Goal: Task Accomplishment & Management: Use online tool/utility

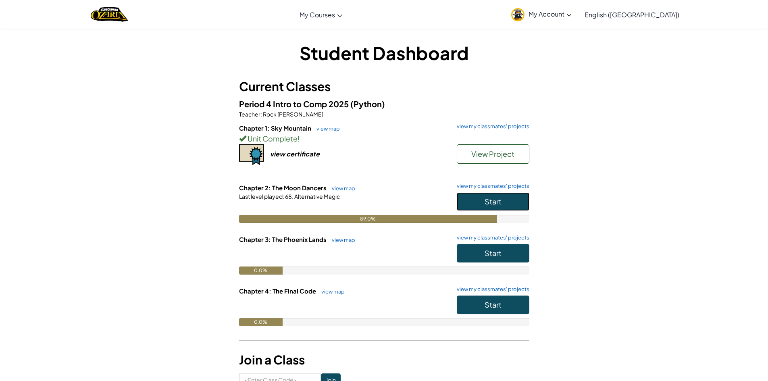
click at [502, 207] on button "Start" at bounding box center [493, 201] width 73 height 19
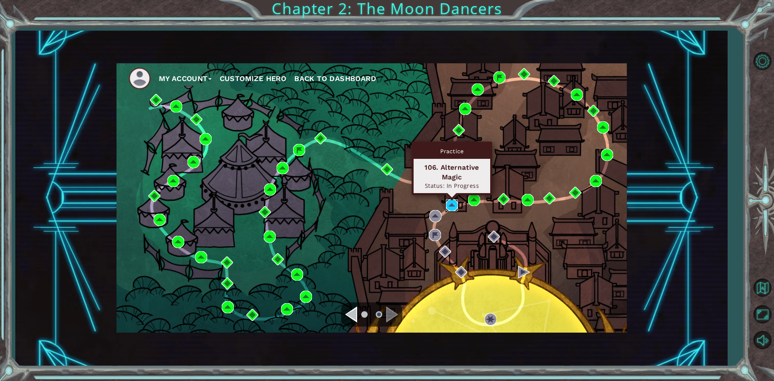
click at [454, 205] on img at bounding box center [452, 205] width 12 height 12
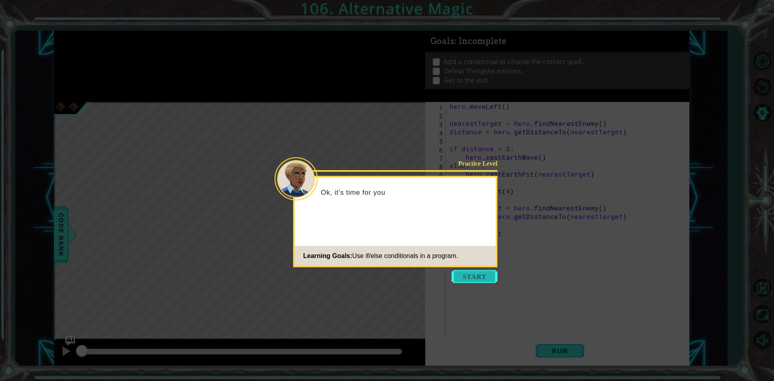
click at [481, 281] on button "Start" at bounding box center [475, 276] width 46 height 13
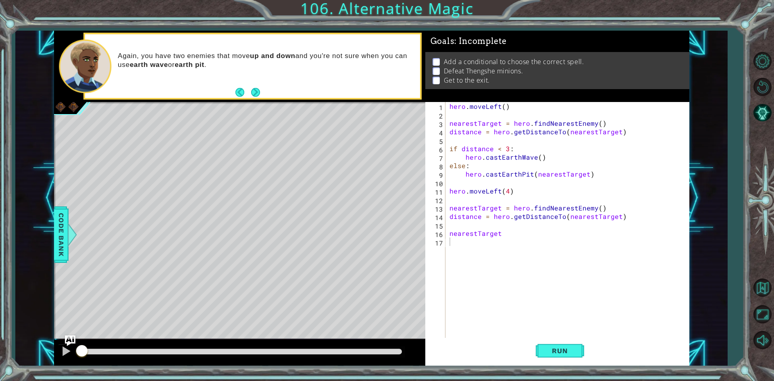
click at [67, 341] on div "1 ההההההההההההההההההההההההההההההההההההההההההההההההההההההההההההההההההההההההההההה…" at bounding box center [372, 199] width 636 height 336
click at [69, 337] on img "Ask AI" at bounding box center [70, 341] width 10 height 10
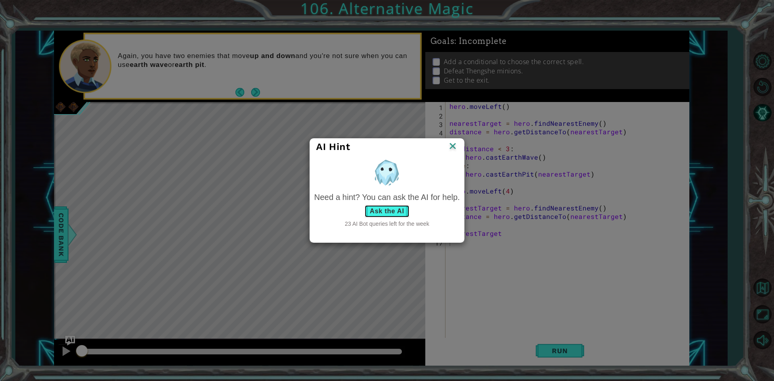
click at [386, 213] on button "Ask the AI" at bounding box center [387, 211] width 45 height 13
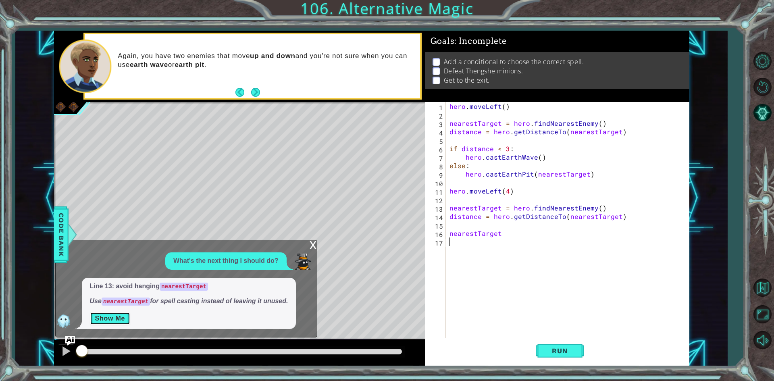
click at [108, 322] on button "Show Me" at bounding box center [110, 318] width 41 height 13
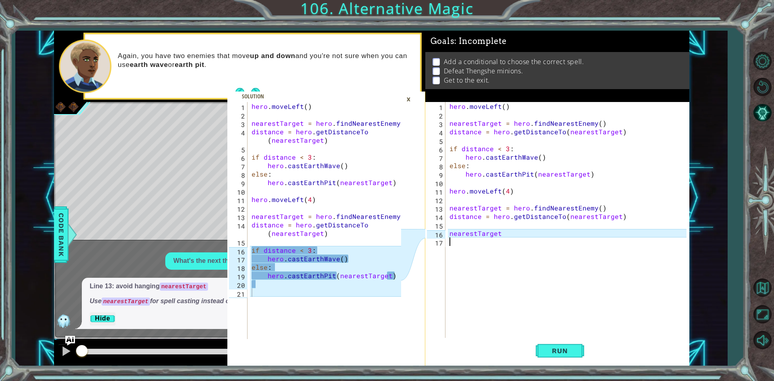
click at [468, 242] on div "hero . moveLeft ( ) nearestTarget = hero . findNearestEnemy ( ) distance = hero…" at bounding box center [569, 229] width 243 height 254
drag, startPoint x: 525, startPoint y: 241, endPoint x: 446, endPoint y: 240, distance: 78.7
click at [446, 240] on div "1 2 3 4 5 6 7 8 9 10 11 12 13 14 15 16 17 hero . moveLeft ( ) nearestTarget = h…" at bounding box center [556, 220] width 261 height 237
click at [513, 234] on div "hero . moveLeft ( ) nearestTarget = hero . findNearestEnemy ( ) distance = hero…" at bounding box center [569, 229] width 243 height 254
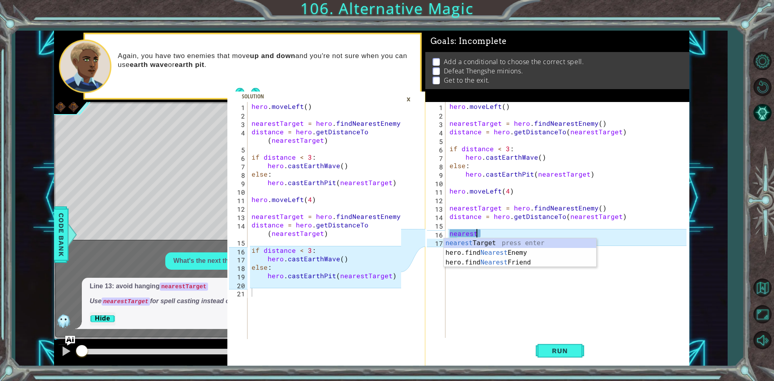
type textarea "n"
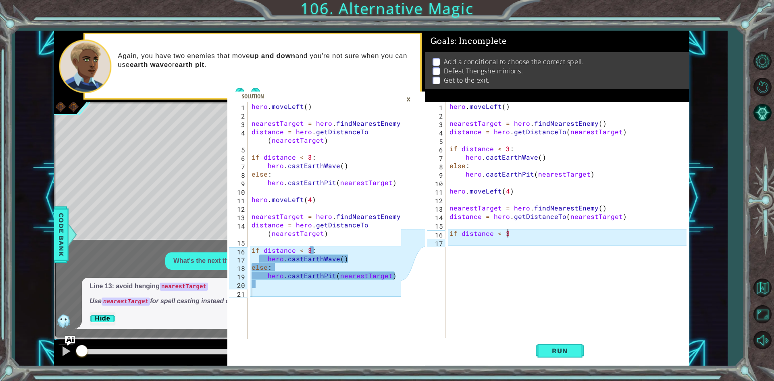
scroll to position [0, 3]
type textarea "if distance < 3:"
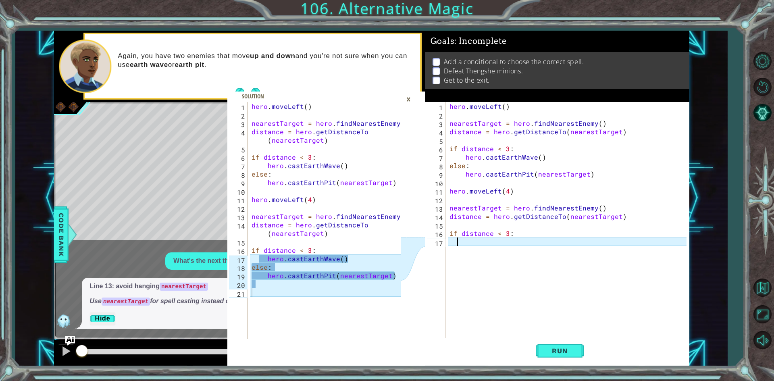
click at [488, 243] on div "hero . moveLeft ( ) nearestTarget = hero . findNearestEnemy ( ) distance = hero…" at bounding box center [569, 229] width 243 height 254
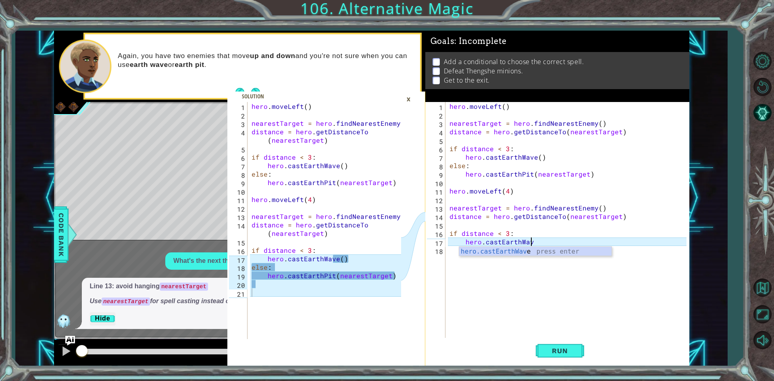
scroll to position [0, 5]
type textarea "hero.castEarthWave()"
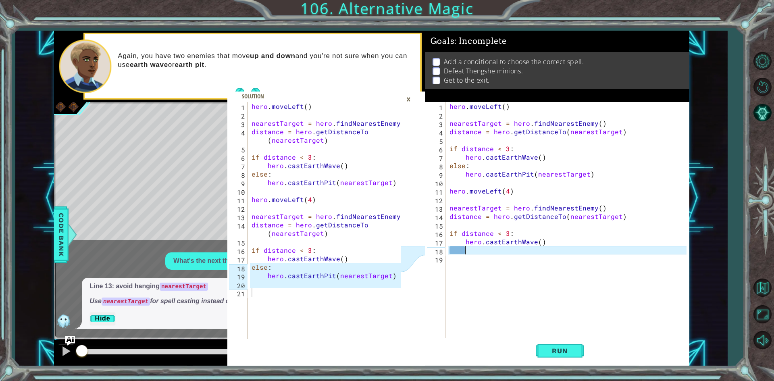
scroll to position [0, 0]
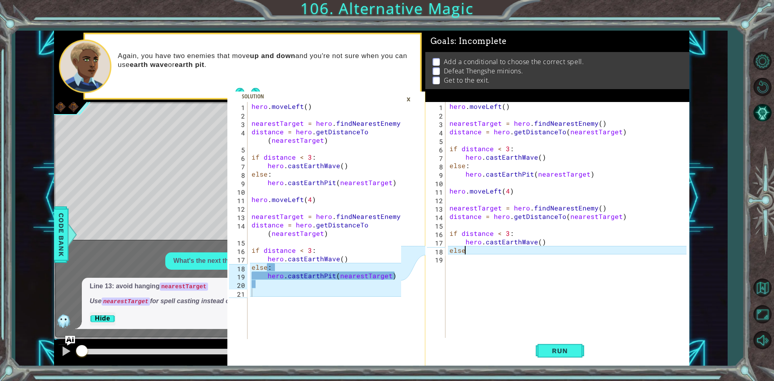
type textarea "else:"
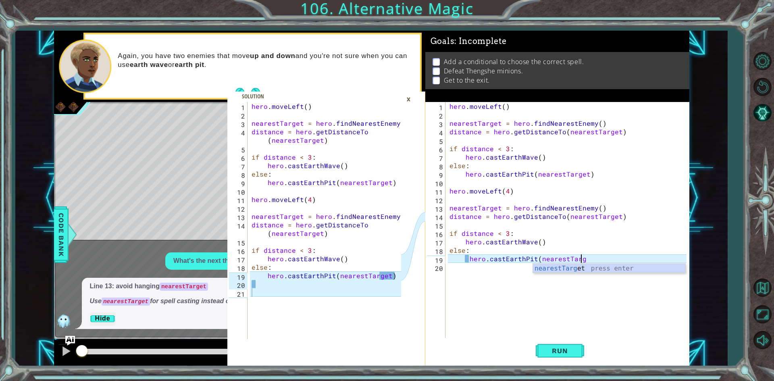
scroll to position [0, 8]
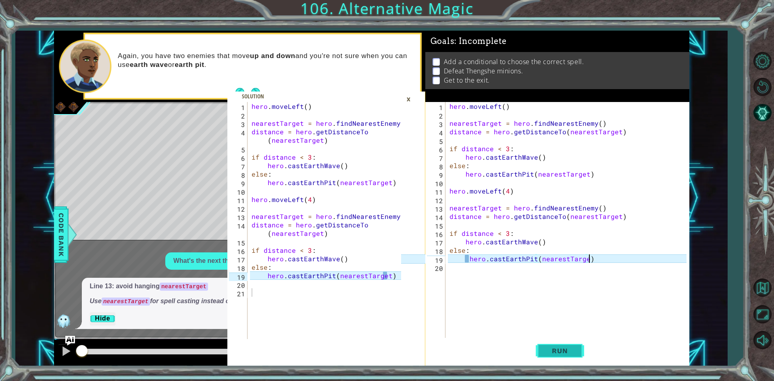
type textarea "hero.castEarthPit(nearestTarge)"
drag, startPoint x: 558, startPoint y: 350, endPoint x: 553, endPoint y: 303, distance: 47.8
click at [557, 347] on span "Run" at bounding box center [560, 351] width 32 height 8
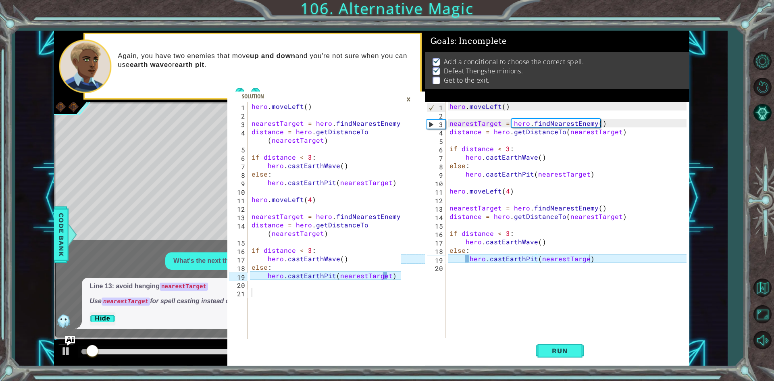
click at [409, 97] on div "×" at bounding box center [409, 99] width 13 height 14
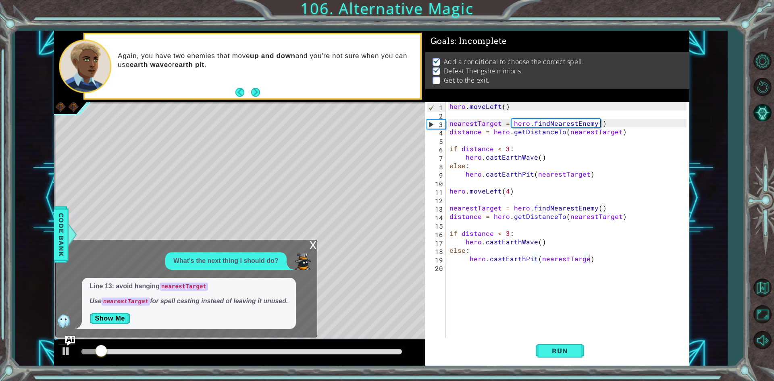
click at [312, 248] on div "x" at bounding box center [313, 244] width 7 height 8
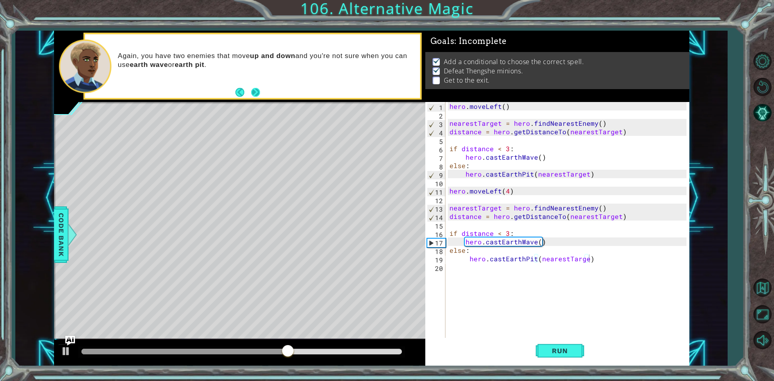
click at [258, 88] on button "Next" at bounding box center [255, 92] width 13 height 13
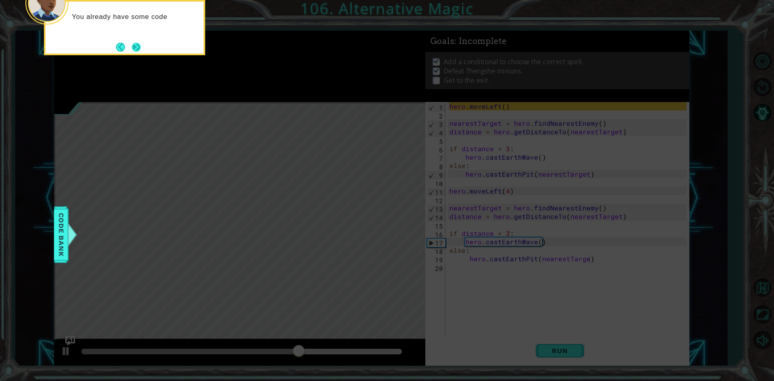
click at [138, 42] on button "Next" at bounding box center [136, 47] width 13 height 13
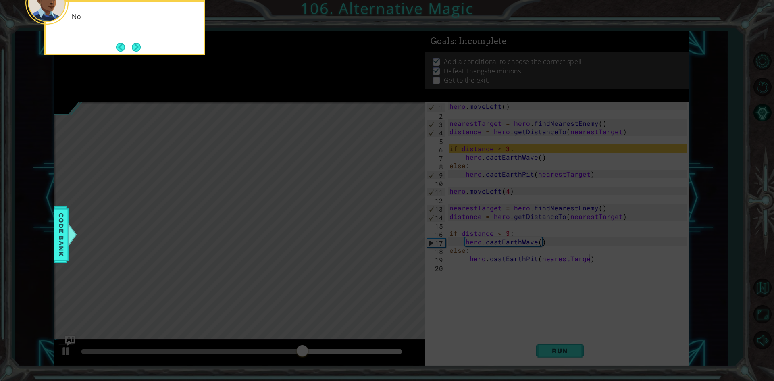
click at [138, 42] on button "Next" at bounding box center [136, 47] width 13 height 13
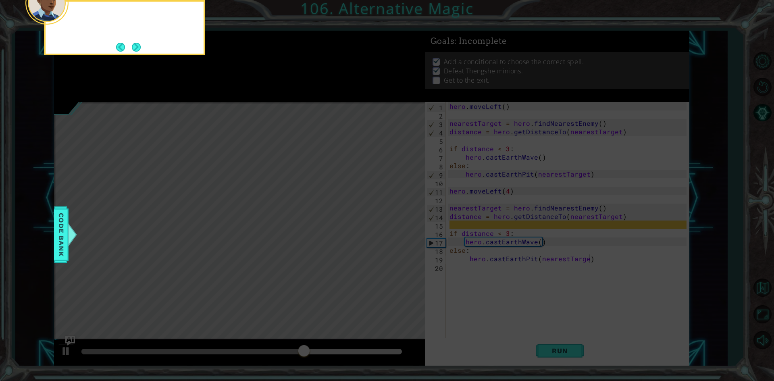
click at [138, 42] on button "Next" at bounding box center [136, 46] width 9 height 9
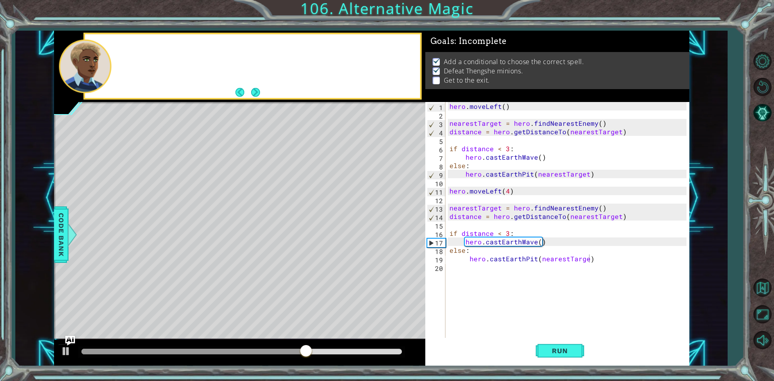
click at [138, 42] on div at bounding box center [252, 66] width 335 height 64
click at [263, 88] on button "Next" at bounding box center [256, 93] width 14 height 14
click at [250, 103] on div at bounding box center [239, 103] width 371 height 2
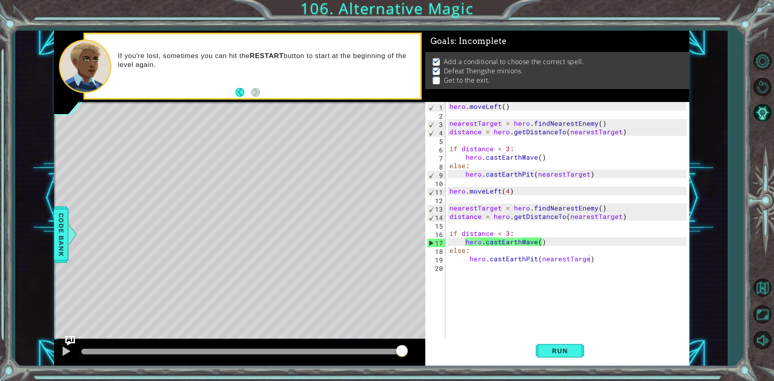
scroll to position [0, 0]
click at [512, 269] on div "hero . moveLeft ( ) nearestTarget = hero . findNearestEnemy ( ) distance = hero…" at bounding box center [569, 229] width 243 height 254
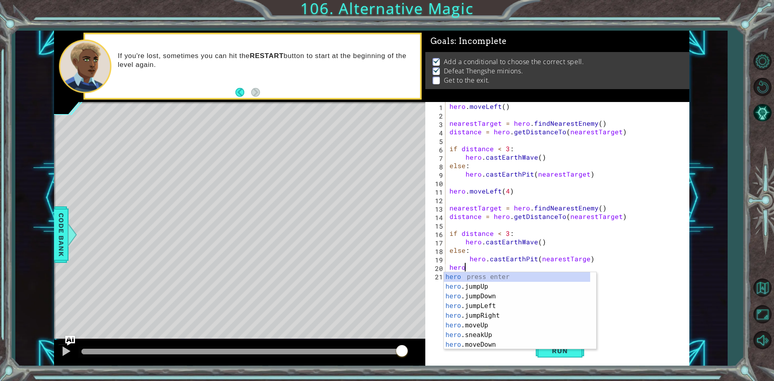
scroll to position [0, 1]
type textarea "hero.Move"
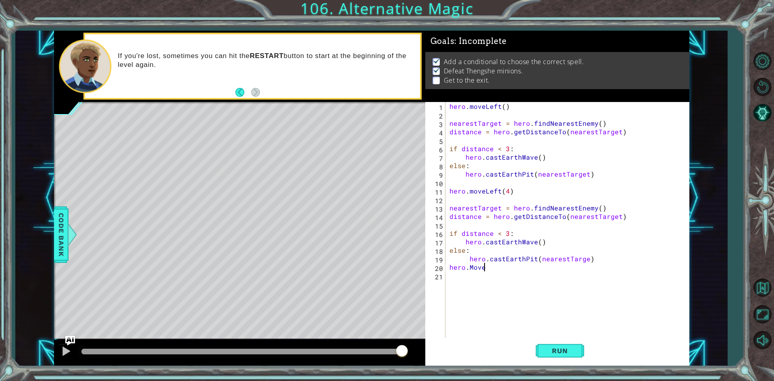
click at [544, 270] on div "hero . moveLeft ( ) nearestTarget = hero . findNearestEnemy ( ) distance = hero…" at bounding box center [569, 229] width 243 height 254
click at [545, 278] on div "hero . moveLeft ( ) nearestTarget = hero . findNearestEnemy ( ) distance = hero…" at bounding box center [569, 229] width 243 height 254
click at [484, 264] on div "hero . moveLeft ( ) nearestTarget = hero . findNearestEnemy ( ) distance = hero…" at bounding box center [569, 229] width 243 height 254
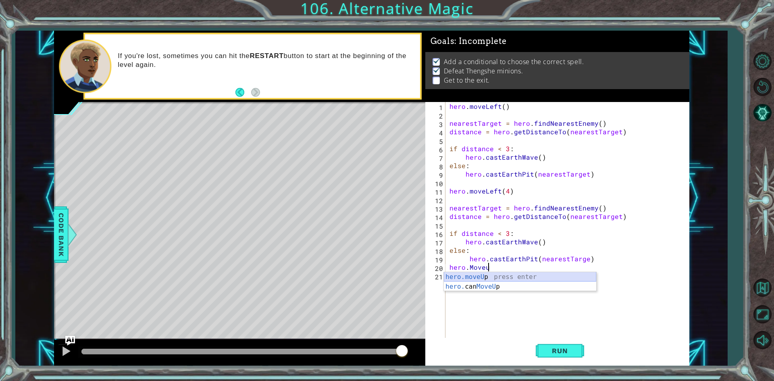
click at [503, 278] on div "hero.moveU p press enter hero. can MoveU p press enter" at bounding box center [520, 291] width 152 height 39
click at [566, 350] on span "Run" at bounding box center [560, 351] width 32 height 8
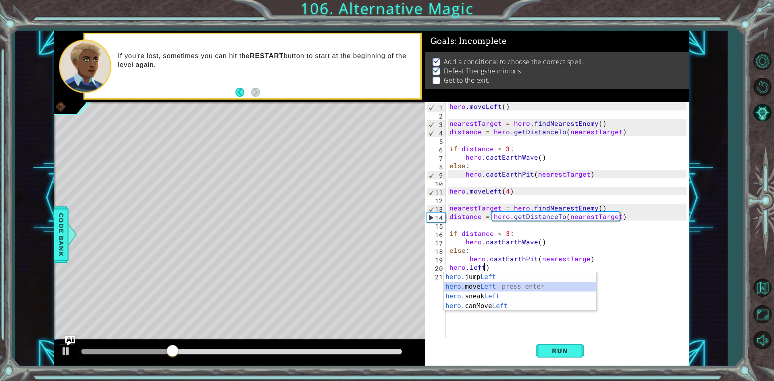
click at [547, 285] on div "hero. jump Left press enter hero. move Left press enter hero. sneak Left press …" at bounding box center [520, 301] width 152 height 58
type textarea "hero.moveLeft(1))"
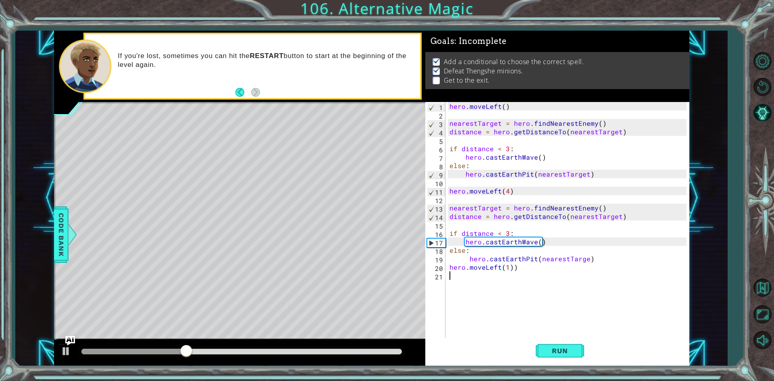
click at [554, 275] on div "hero . moveLeft ( ) nearestTarget = hero . findNearestEnemy ( ) distance = hero…" at bounding box center [569, 229] width 243 height 254
click at [554, 273] on div "hero . moveLeft ( ) nearestTarget = hero . findNearestEnemy ( ) distance = hero…" at bounding box center [569, 229] width 243 height 254
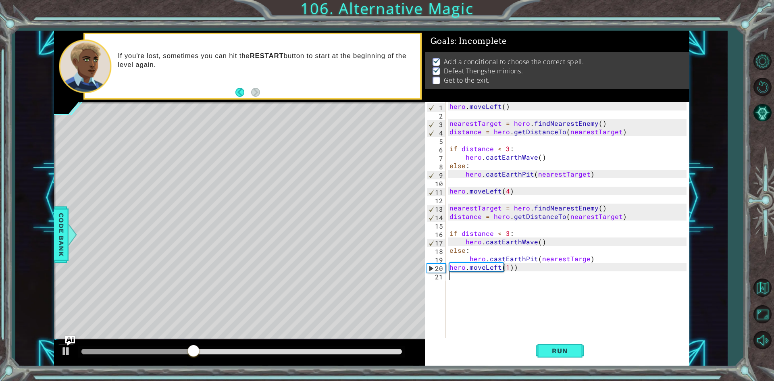
click at [554, 273] on div "hero . moveLeft ( ) nearestTarget = hero . findNearestEnemy ( ) distance = hero…" at bounding box center [569, 229] width 243 height 254
click at [554, 269] on div "hero . moveLeft ( ) nearestTarget = hero . findNearestEnemy ( ) distance = hero…" at bounding box center [569, 229] width 243 height 254
click at [557, 347] on span "Run" at bounding box center [560, 351] width 32 height 8
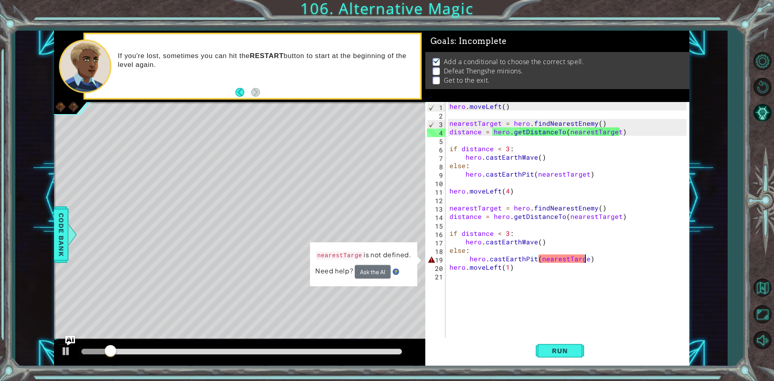
click at [585, 262] on div "hero . moveLeft ( ) nearestTarget = hero . findNearestEnemy ( ) distance = hero…" at bounding box center [569, 229] width 243 height 254
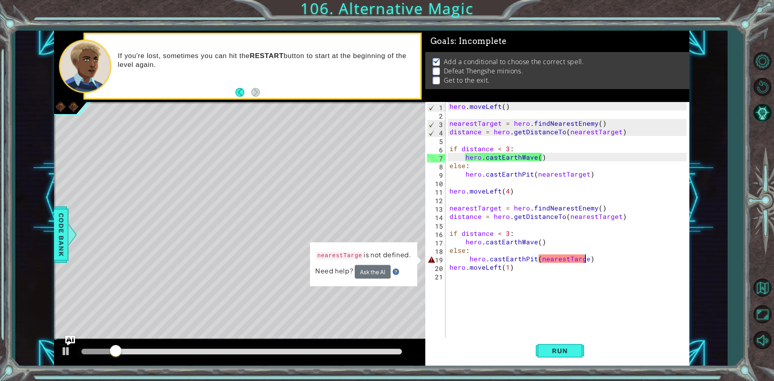
scroll to position [0, 8]
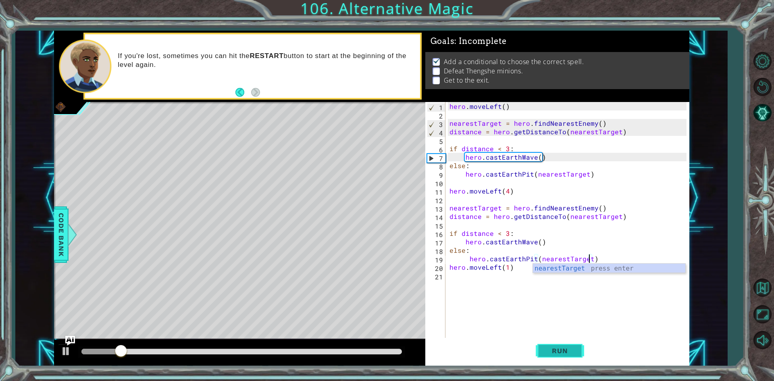
type textarea "hero.castEarthPit(nearestTarget)"
click at [558, 345] on button "Run" at bounding box center [560, 351] width 48 height 26
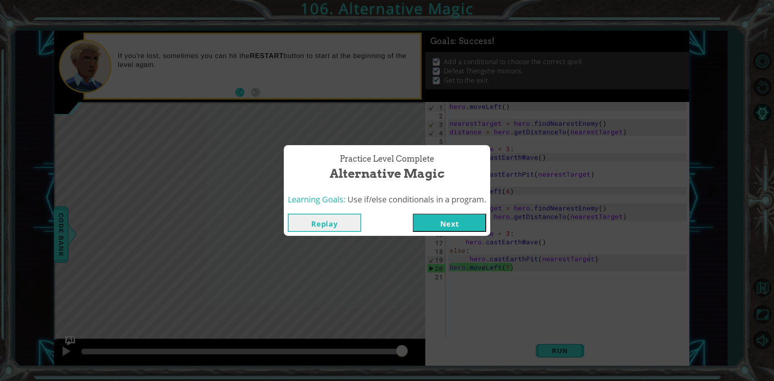
click at [436, 220] on button "Next" at bounding box center [449, 223] width 73 height 18
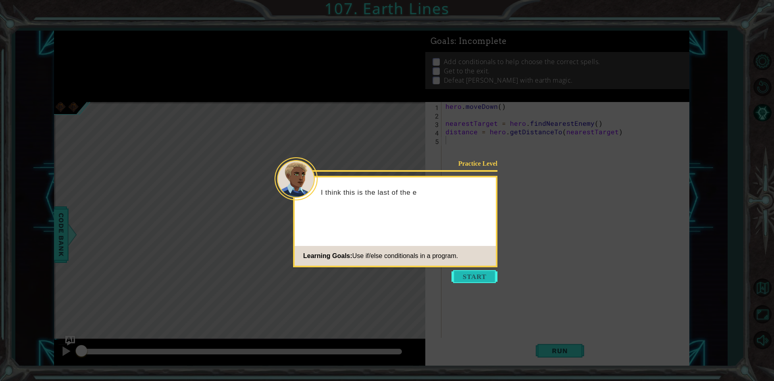
click at [490, 272] on button "Start" at bounding box center [475, 276] width 46 height 13
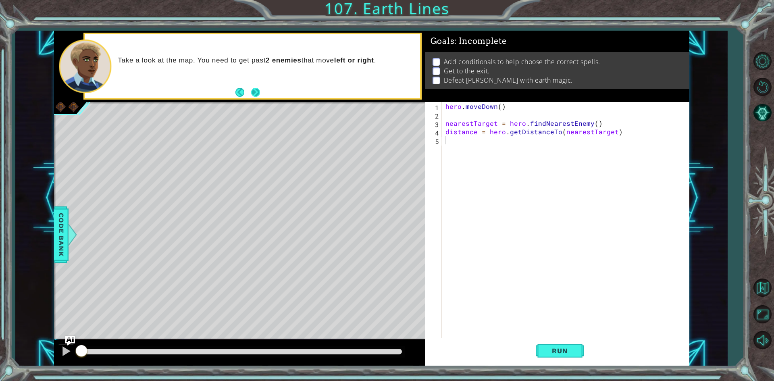
click at [252, 92] on button "Next" at bounding box center [255, 92] width 11 height 11
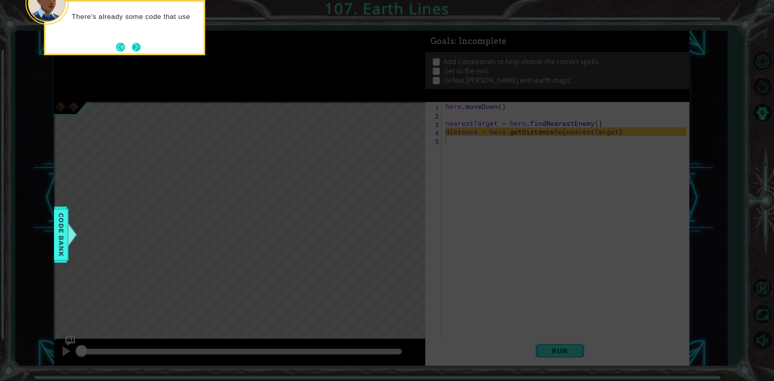
click at [135, 54] on button "Next" at bounding box center [136, 47] width 15 height 15
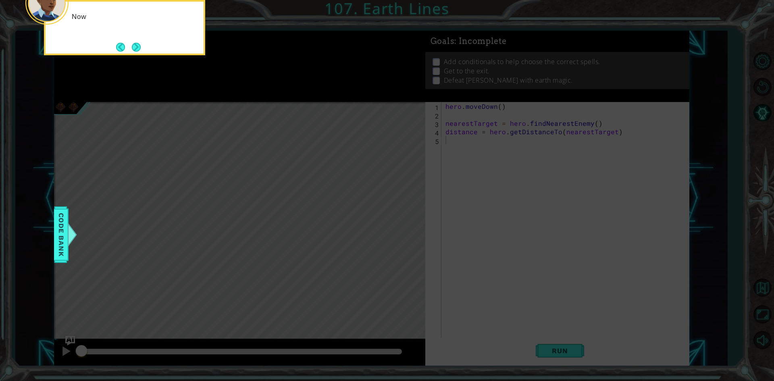
click at [135, 54] on div "Now" at bounding box center [124, 27] width 161 height 55
click at [137, 40] on button "Next" at bounding box center [136, 47] width 15 height 15
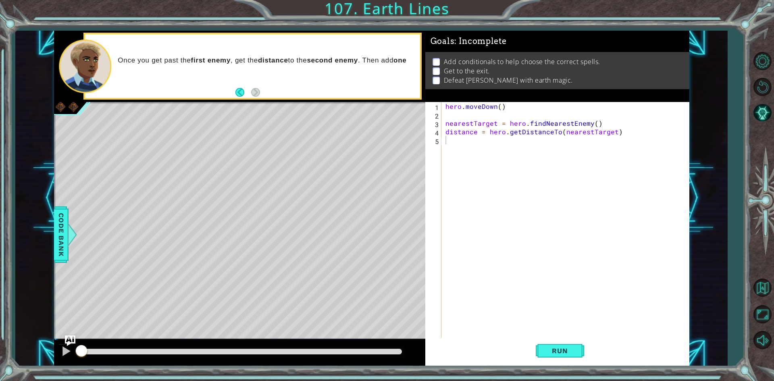
click at [72, 336] on img "Ask AI" at bounding box center [70, 341] width 10 height 10
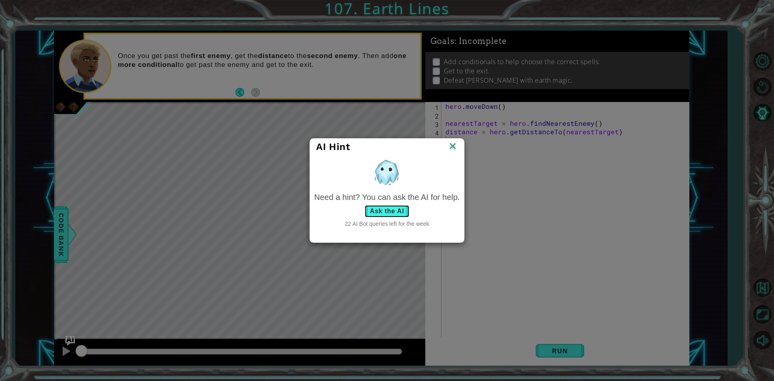
click at [394, 208] on button "Ask the AI" at bounding box center [387, 211] width 45 height 13
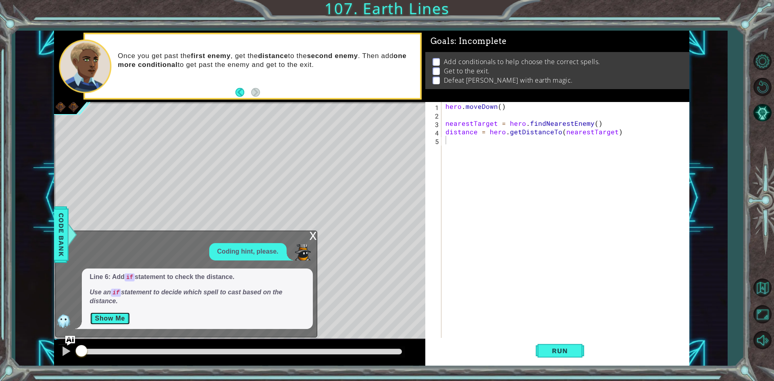
click at [107, 322] on button "Show Me" at bounding box center [110, 318] width 41 height 13
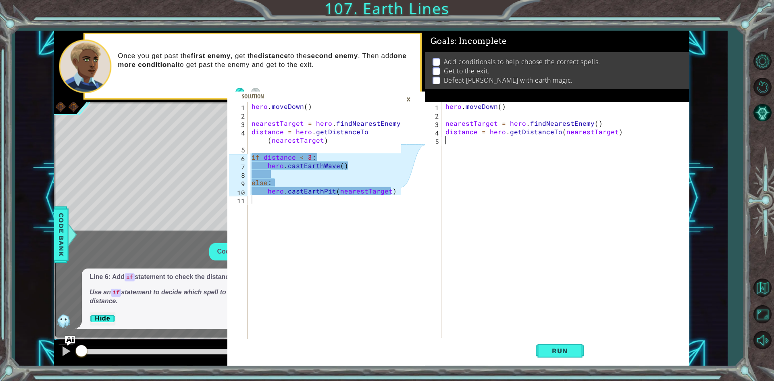
click at [462, 150] on div "hero . [GEOGRAPHIC_DATA] ( ) nearestTarget = hero . findNearestEnemy ( ) distan…" at bounding box center [567, 229] width 247 height 254
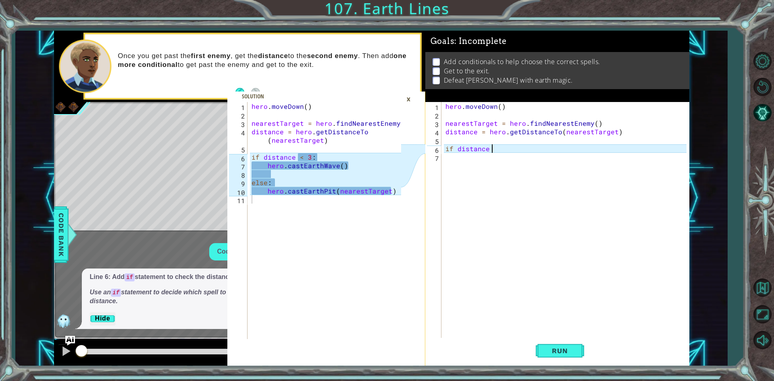
scroll to position [0, 2]
type textarea "if distance <3:"
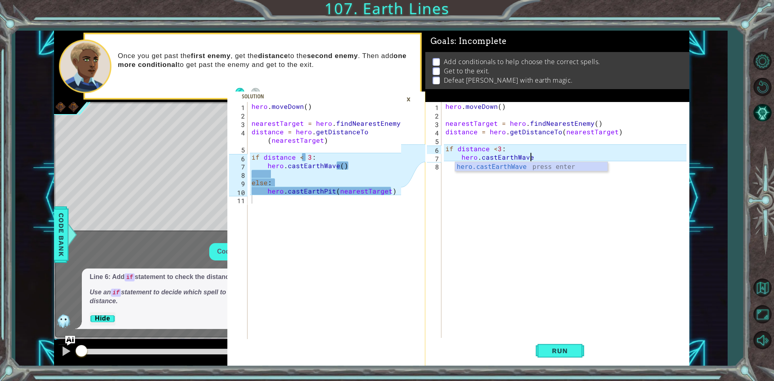
scroll to position [0, 5]
type textarea "hero.castEarthWave()"
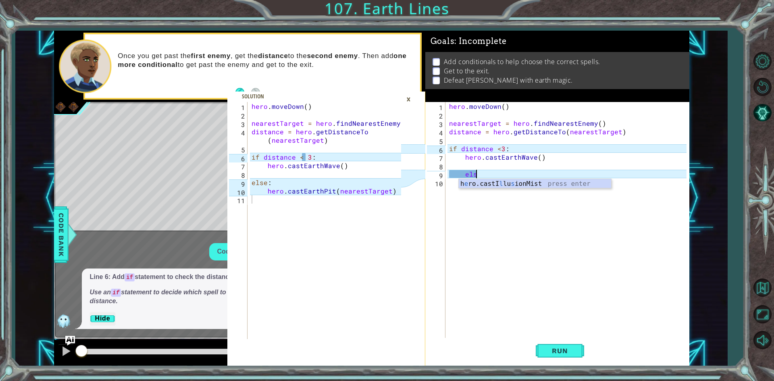
scroll to position [0, 1]
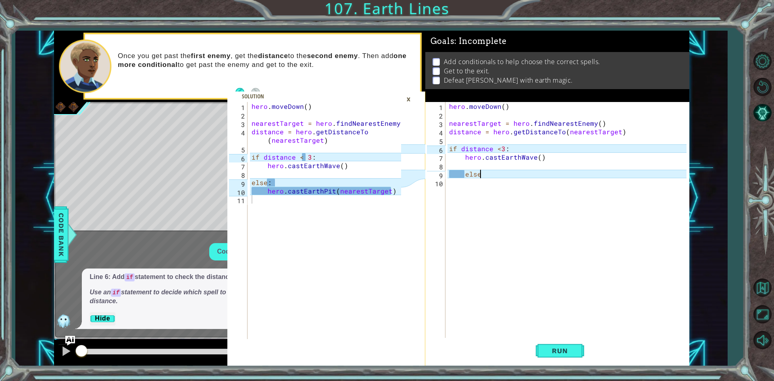
type textarea "else:"
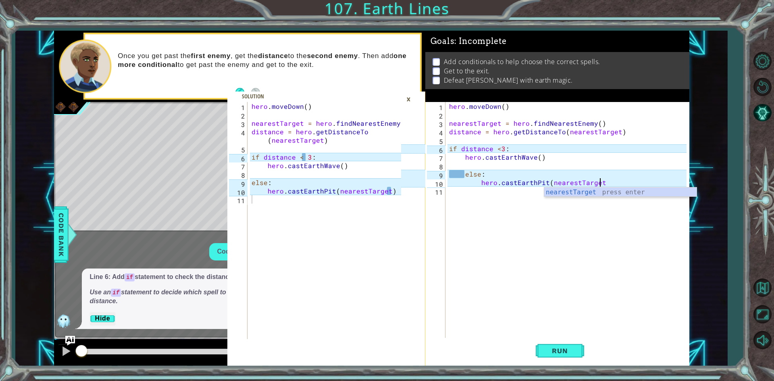
scroll to position [0, 9]
click at [563, 344] on button "Run" at bounding box center [560, 351] width 48 height 26
click at [465, 173] on div "hero . [GEOGRAPHIC_DATA] ( ) nearestTarget = hero . findNearestEnemy ( ) distan…" at bounding box center [569, 229] width 243 height 254
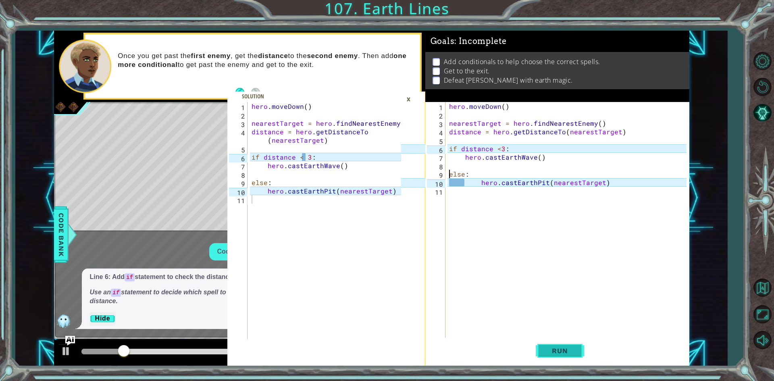
click at [573, 346] on button "Run" at bounding box center [560, 351] width 48 height 26
click at [413, 94] on div "×" at bounding box center [409, 99] width 13 height 14
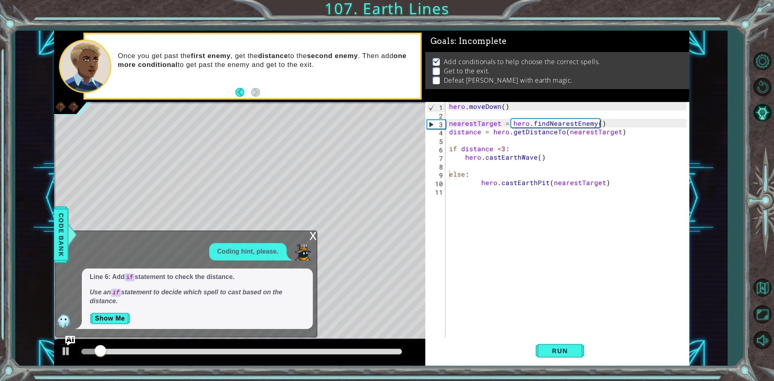
click at [311, 235] on div "x" at bounding box center [313, 235] width 7 height 8
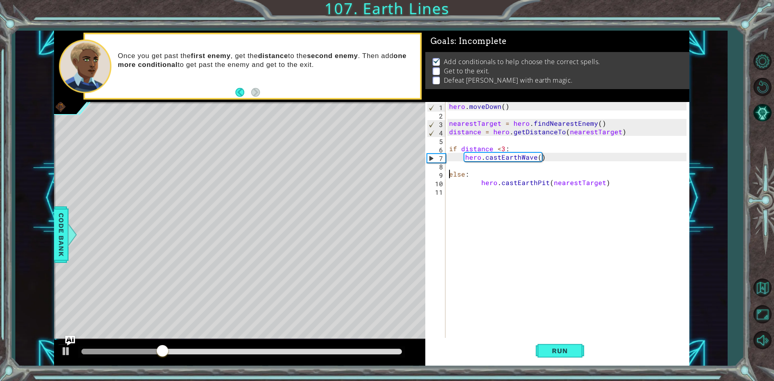
click at [432, 154] on div "7" at bounding box center [437, 158] width 18 height 8
click at [432, 160] on div "7" at bounding box center [437, 158] width 18 height 8
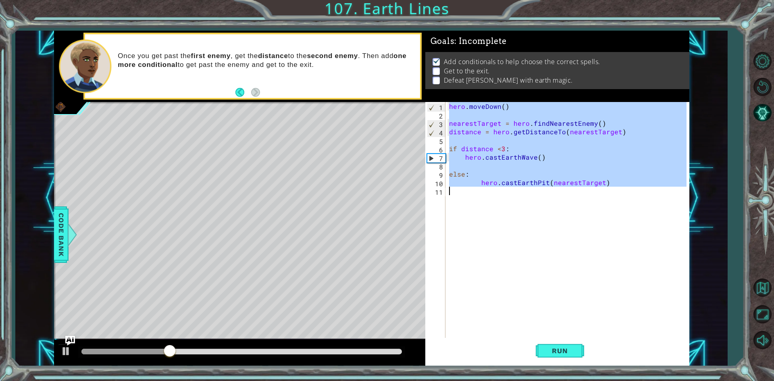
type textarea "hero.castEarthPit(nearestTarget)"
click at [432, 160] on div "7" at bounding box center [437, 158] width 18 height 8
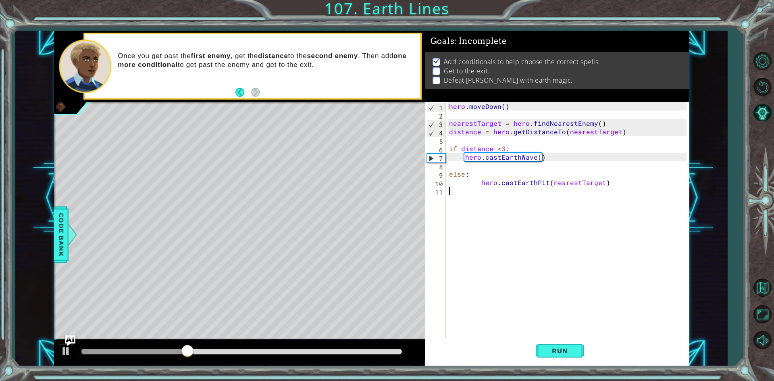
click at [68, 343] on img "Ask AI" at bounding box center [70, 341] width 10 height 10
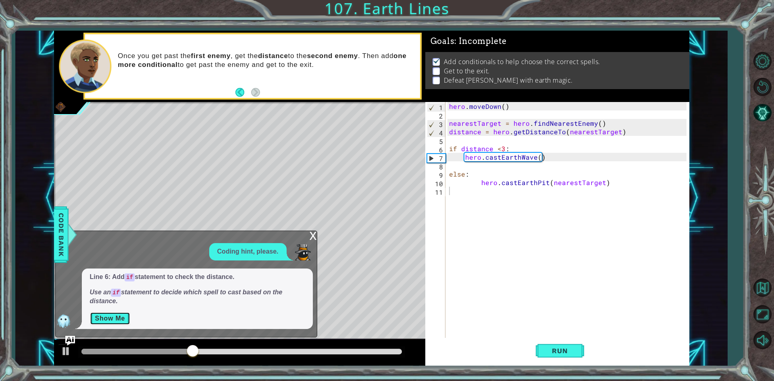
click at [109, 318] on button "Show Me" at bounding box center [110, 318] width 41 height 13
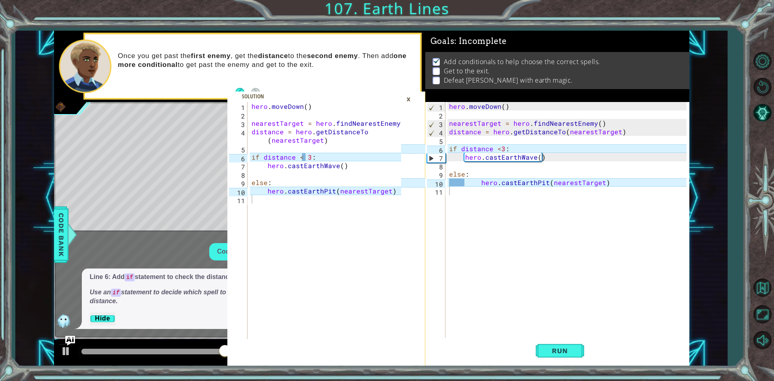
click at [508, 235] on div "hero . [GEOGRAPHIC_DATA] ( ) nearestTarget = hero . findNearestEnemy ( ) distan…" at bounding box center [569, 229] width 243 height 254
click at [568, 344] on button "Run" at bounding box center [560, 351] width 48 height 26
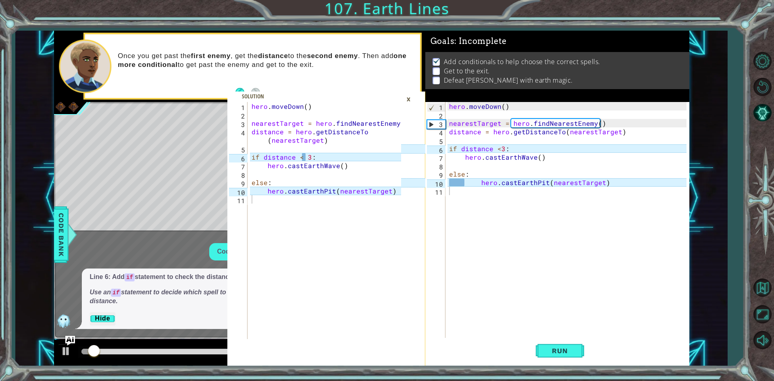
click at [404, 100] on div "×" at bounding box center [409, 99] width 13 height 14
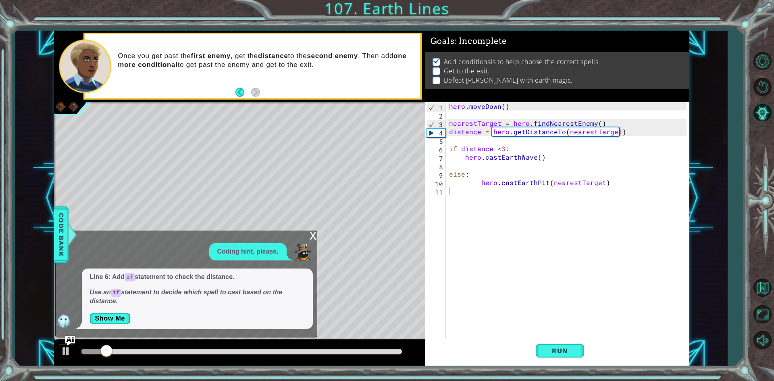
click at [313, 233] on div "x" at bounding box center [313, 235] width 7 height 8
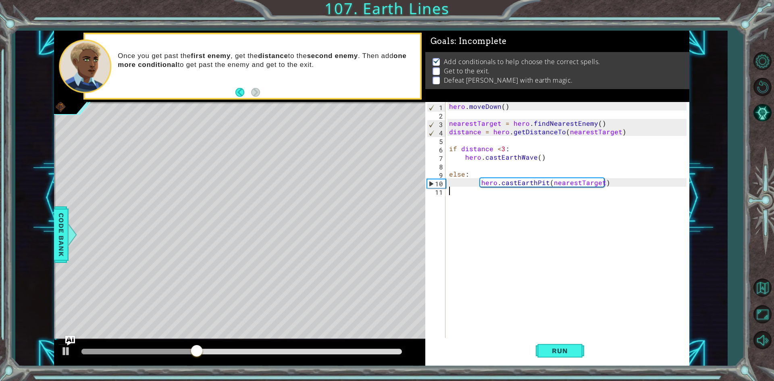
click at [530, 191] on div "hero . [GEOGRAPHIC_DATA] ( ) nearestTarget = hero . findNearestEnemy ( ) distan…" at bounding box center [569, 229] width 243 height 254
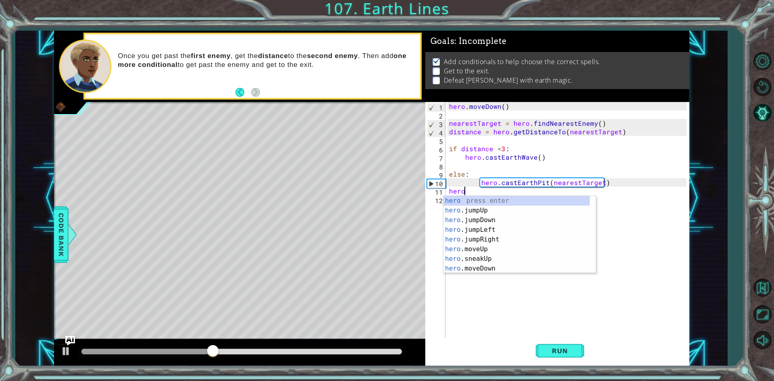
scroll to position [0, 1]
click at [480, 200] on div "hero . mo veUp press enter hero . mo veDown press enter hero . mo veLeft press …" at bounding box center [517, 244] width 146 height 97
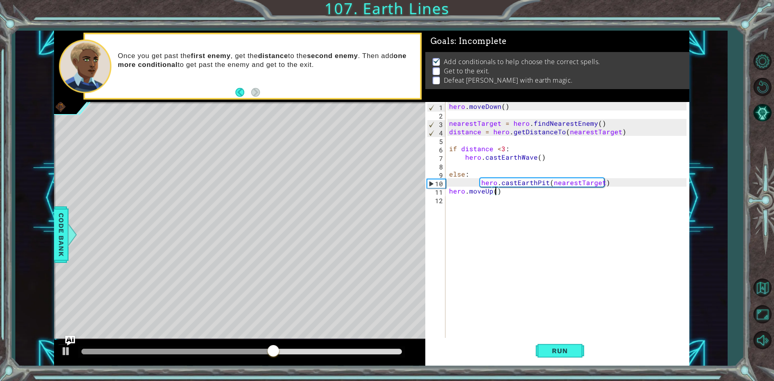
scroll to position [0, 3]
click at [571, 361] on button "Run" at bounding box center [560, 351] width 48 height 26
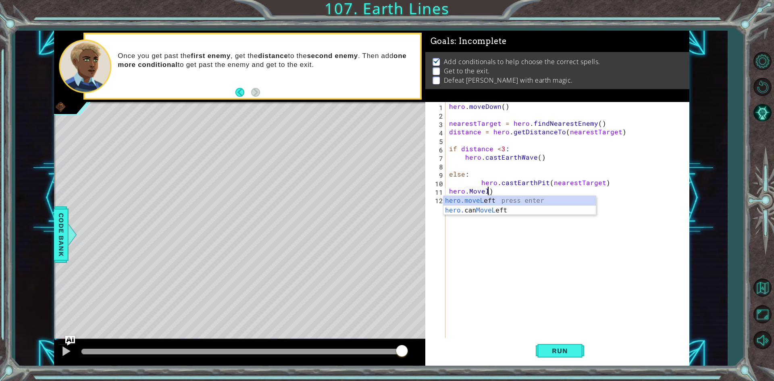
scroll to position [0, 2]
click at [519, 199] on div "hero.moveLe ft press enter hero. can MoveLe ft press enter" at bounding box center [520, 215] width 152 height 39
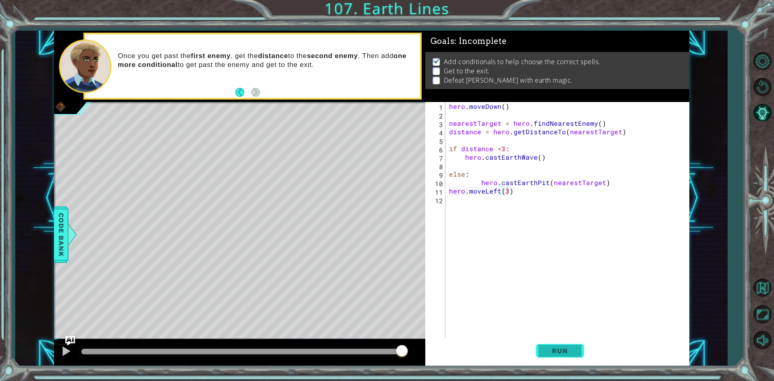
click at [559, 357] on button "Run" at bounding box center [560, 351] width 48 height 26
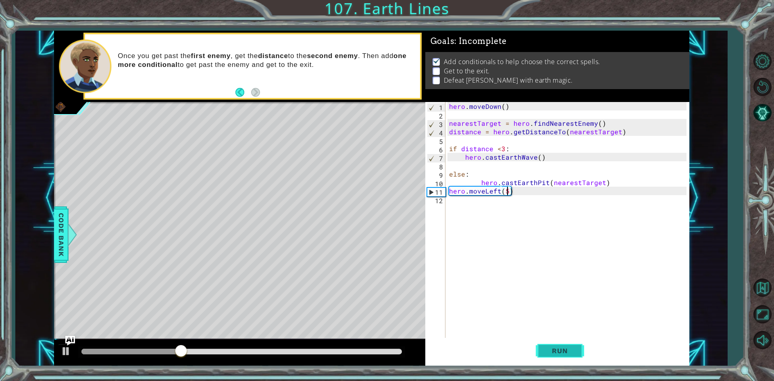
type textarea "hero.moveLeft(5)"
click at [580, 353] on button "Run" at bounding box center [560, 351] width 48 height 26
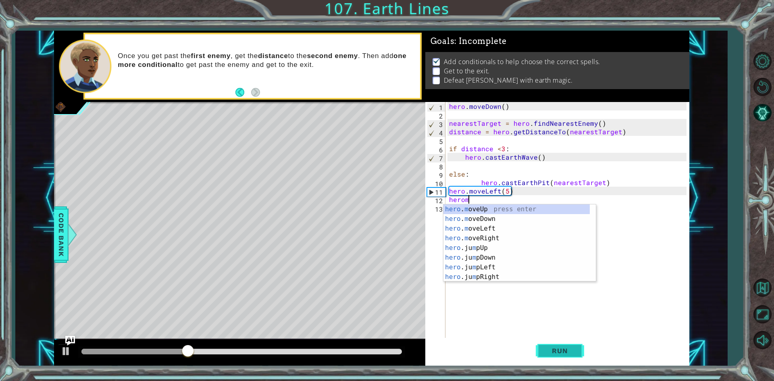
scroll to position [0, 1]
click at [489, 211] on div "hero . mo veUp press enter hero . mo veDown press enter hero . mo veLeft press …" at bounding box center [517, 252] width 146 height 97
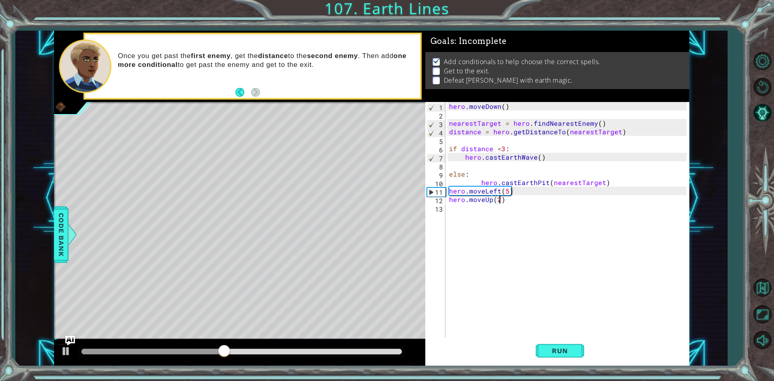
scroll to position [0, 3]
click at [563, 356] on button "Run" at bounding box center [560, 351] width 48 height 26
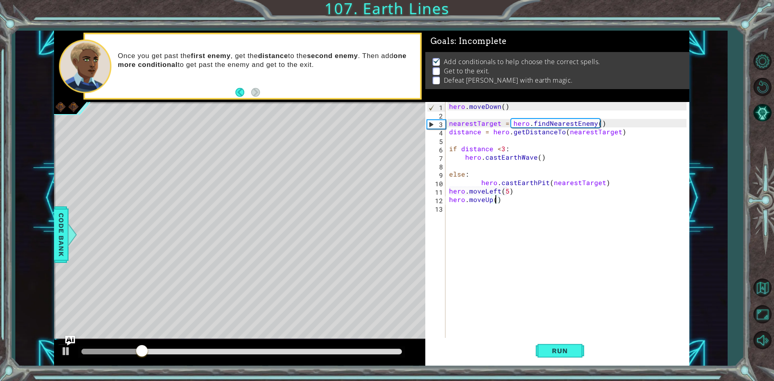
scroll to position [0, 2]
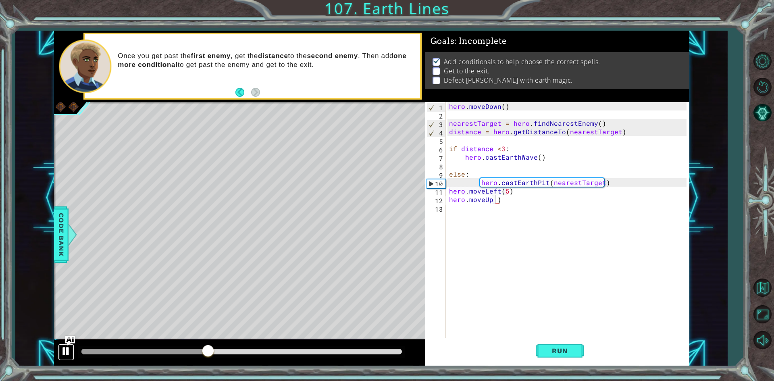
click at [62, 348] on div at bounding box center [66, 351] width 10 height 10
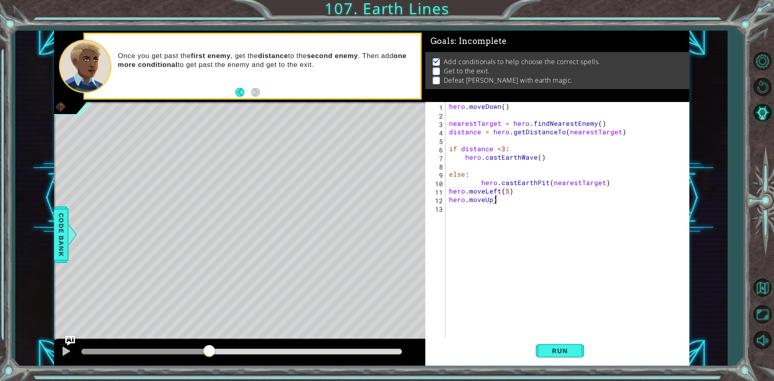
click at [564, 199] on div "hero . [GEOGRAPHIC_DATA] ( ) nearestTarget = hero . findNearestEnemy ( ) distan…" at bounding box center [569, 229] width 243 height 254
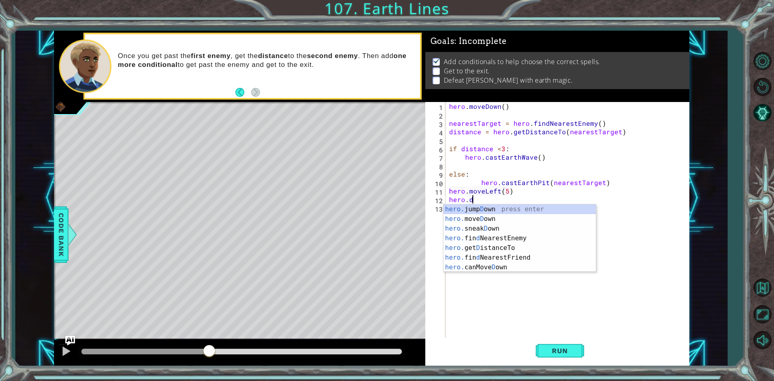
scroll to position [0, 1]
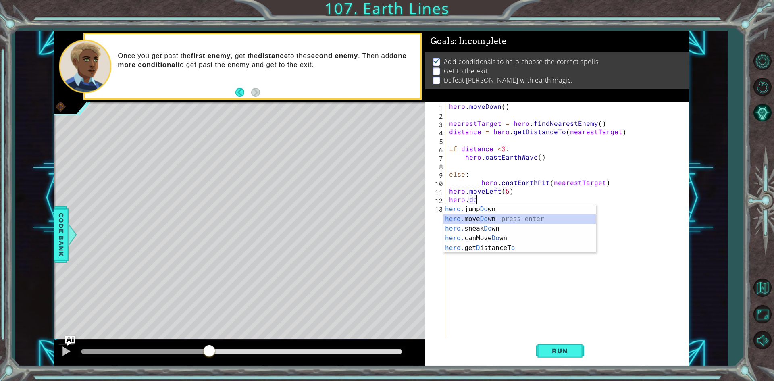
click at [548, 217] on div "hero. jump Do wn press enter hero. move Do wn press enter hero. sneak Do wn pre…" at bounding box center [520, 238] width 152 height 68
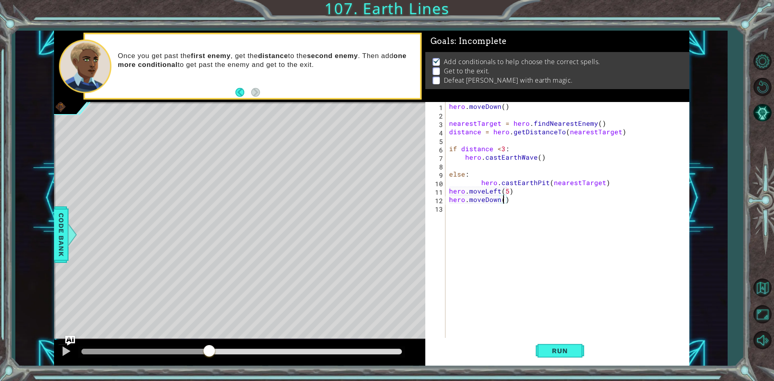
scroll to position [0, 3]
type textarea "hero.moveDown(2)"
click at [567, 351] on span "Run" at bounding box center [560, 351] width 32 height 8
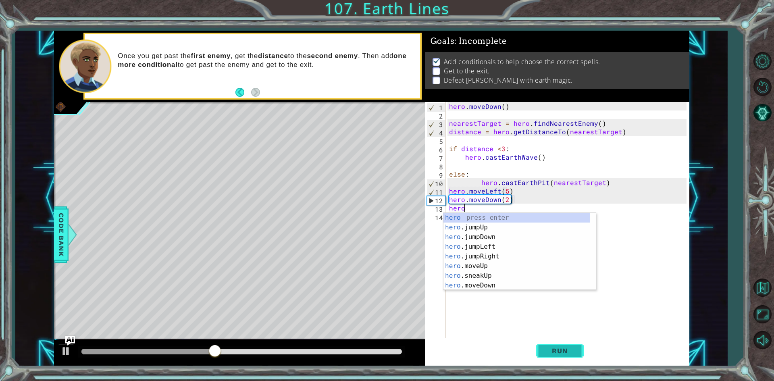
scroll to position [0, 1]
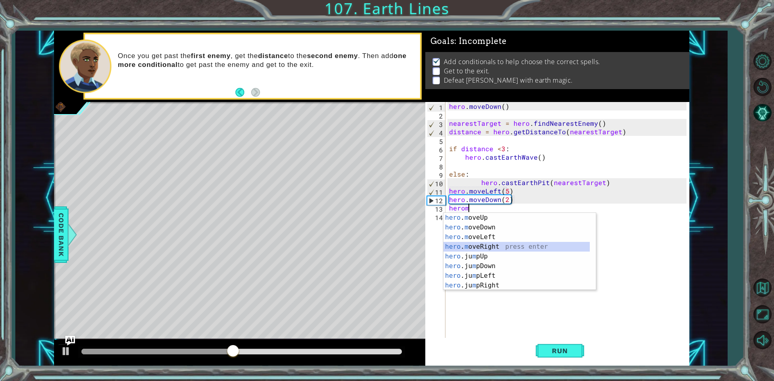
click at [506, 243] on div "hero . m oveUp press enter hero . m oveDown press enter hero . m oveLeft press …" at bounding box center [517, 261] width 146 height 97
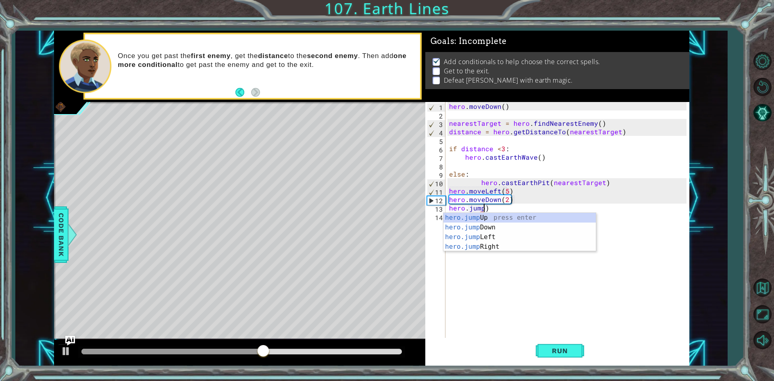
scroll to position [0, 2]
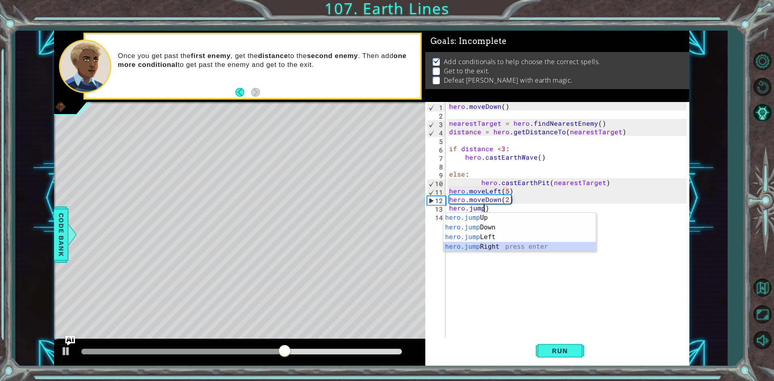
click at [530, 248] on div "hero.jump Up press enter hero.jump Down press enter hero.jump Left press enter …" at bounding box center [520, 242] width 152 height 58
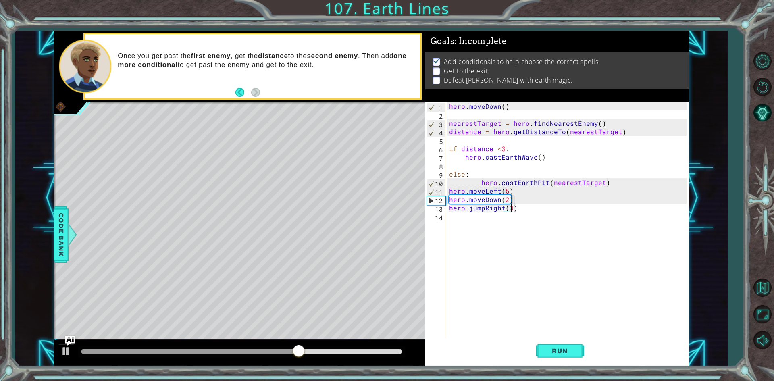
scroll to position [0, 4]
click at [551, 347] on button "Run" at bounding box center [560, 351] width 48 height 26
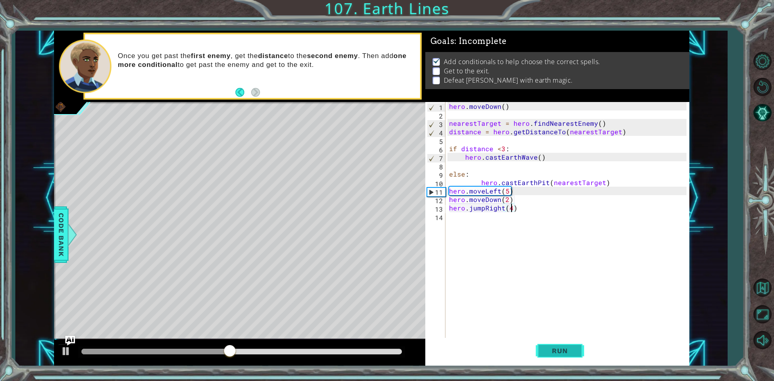
click at [573, 356] on button "Run" at bounding box center [560, 351] width 48 height 26
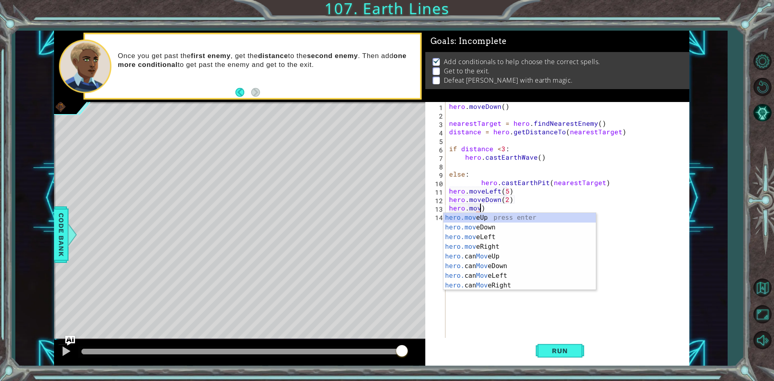
scroll to position [0, 2]
click at [472, 219] on div "hero.move Up press enter hero.move Down press enter hero.move Left press enter …" at bounding box center [520, 261] width 152 height 97
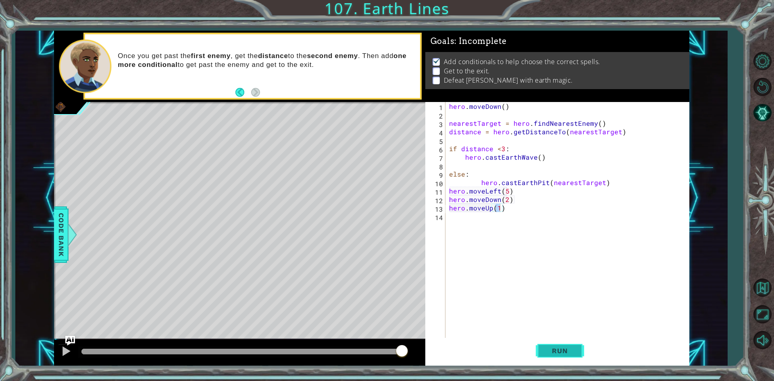
click at [557, 345] on button "Run" at bounding box center [560, 351] width 48 height 26
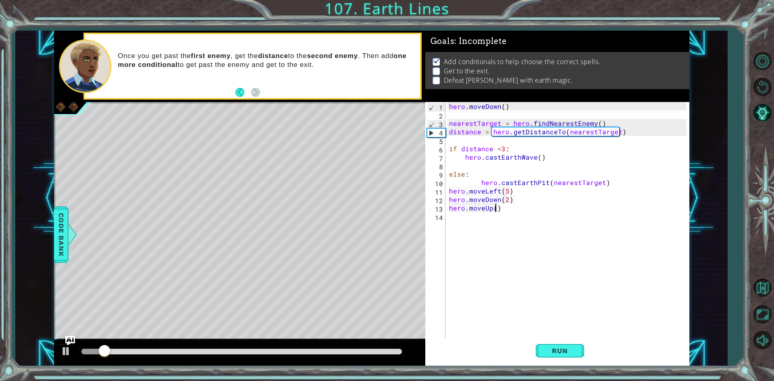
scroll to position [0, 3]
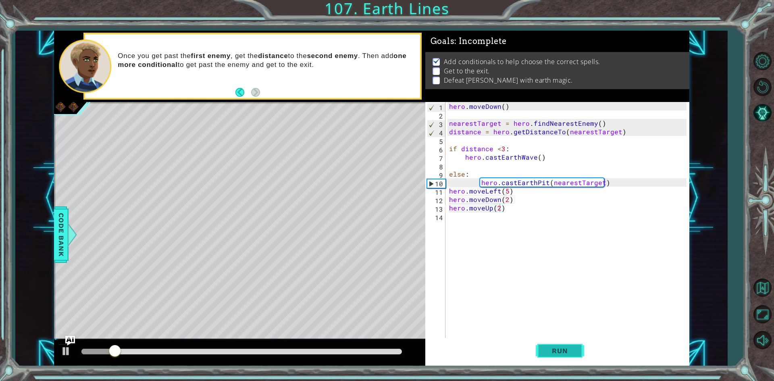
click at [574, 348] on span "Run" at bounding box center [560, 351] width 32 height 8
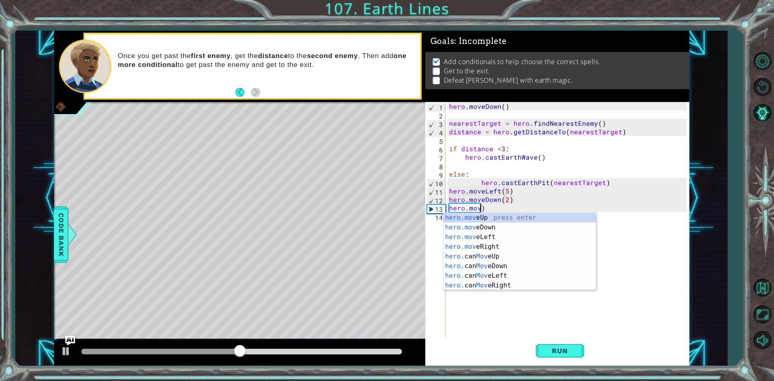
scroll to position [0, 2]
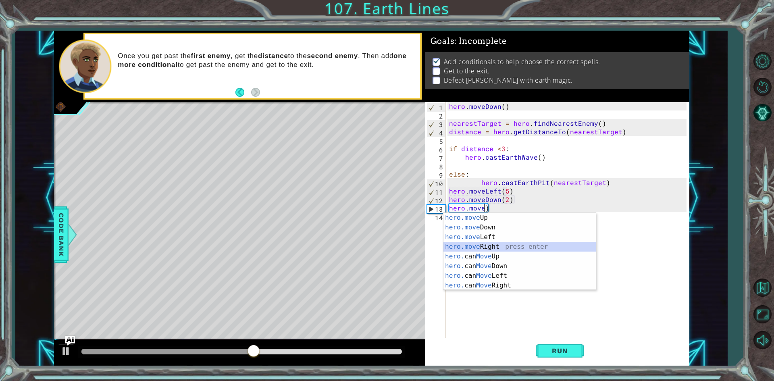
click at [515, 250] on div "hero.move Up press enter hero.move Down press enter hero.move Left press enter …" at bounding box center [520, 261] width 152 height 97
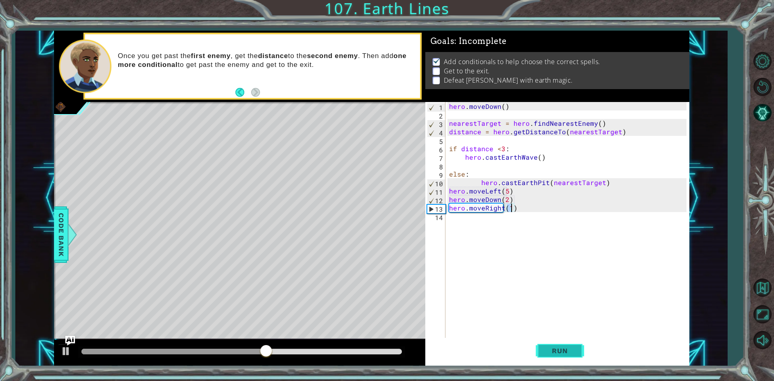
type textarea "hero.moveRight(1)"
click at [581, 352] on button "Run" at bounding box center [560, 351] width 48 height 26
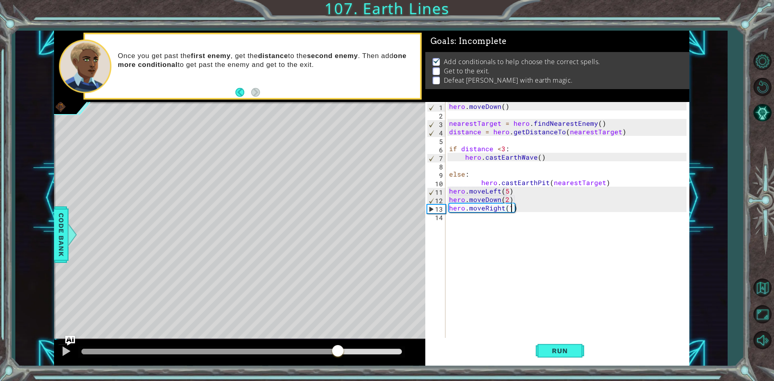
click at [338, 353] on div at bounding box center [241, 352] width 321 height 6
click at [64, 346] on div at bounding box center [66, 351] width 10 height 10
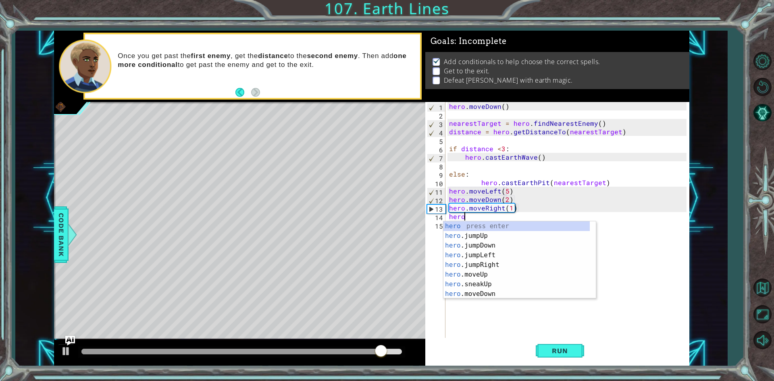
type textarea "heroj"
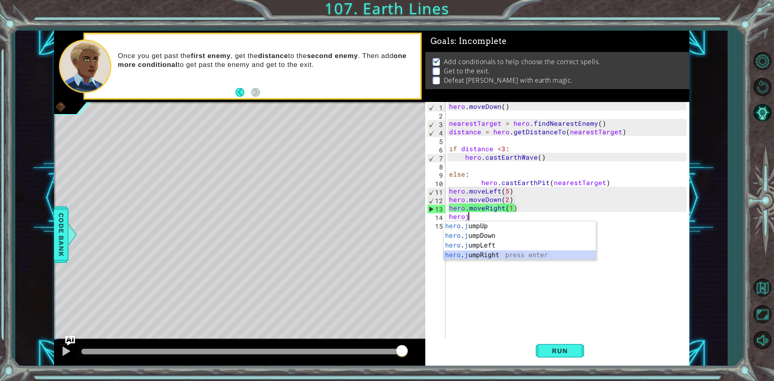
click at [519, 258] on div "hero . j umpUp press enter hero . j umpDown press enter hero . j umpLeft press …" at bounding box center [520, 250] width 152 height 58
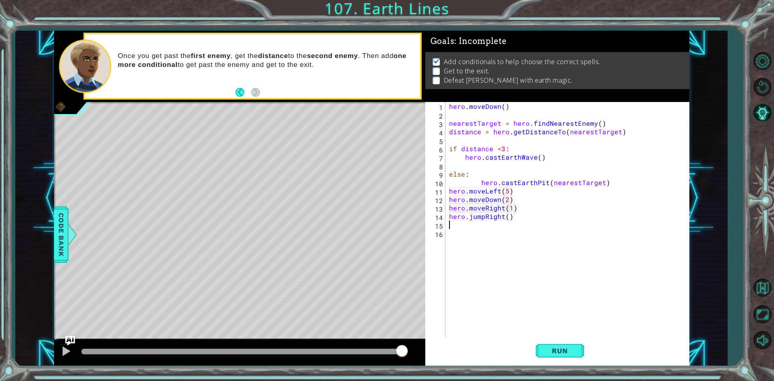
scroll to position [0, 0]
click at [509, 219] on div "hero . [GEOGRAPHIC_DATA] ( ) nearestTarget = hero . findNearestEnemy ( ) distan…" at bounding box center [569, 229] width 243 height 254
click at [557, 338] on button "Run" at bounding box center [560, 351] width 48 height 26
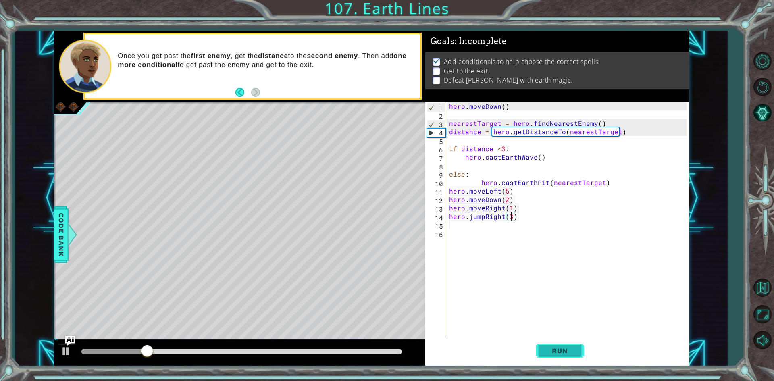
click at [575, 349] on span "Run" at bounding box center [560, 351] width 32 height 8
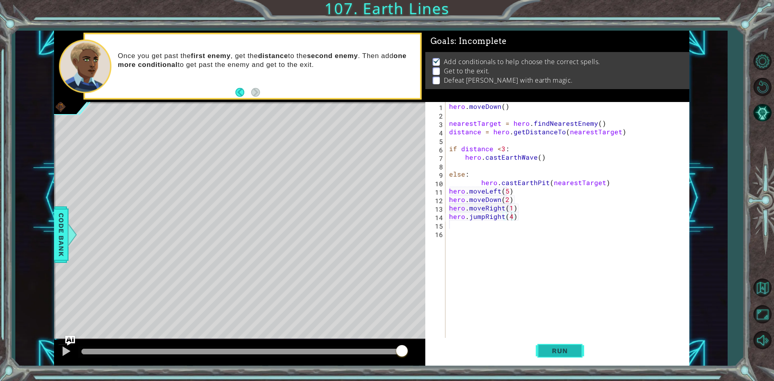
click at [576, 354] on span "Run" at bounding box center [560, 351] width 32 height 8
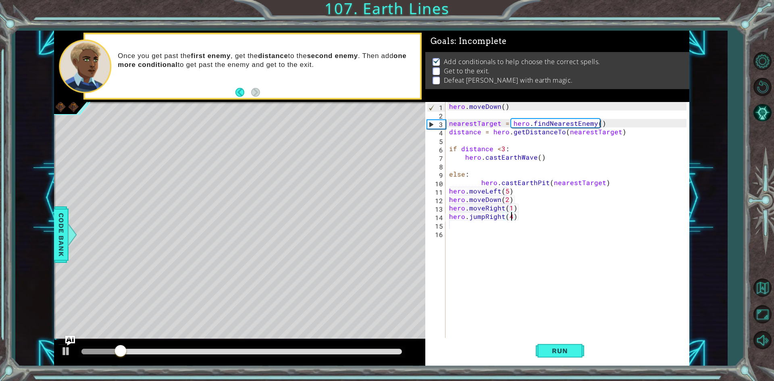
type textarea "hero.jumpRight()"
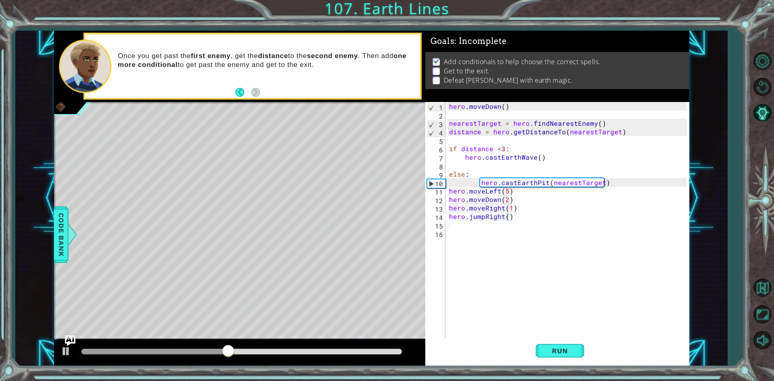
click at [70, 336] on img "Ask AI" at bounding box center [70, 341] width 10 height 10
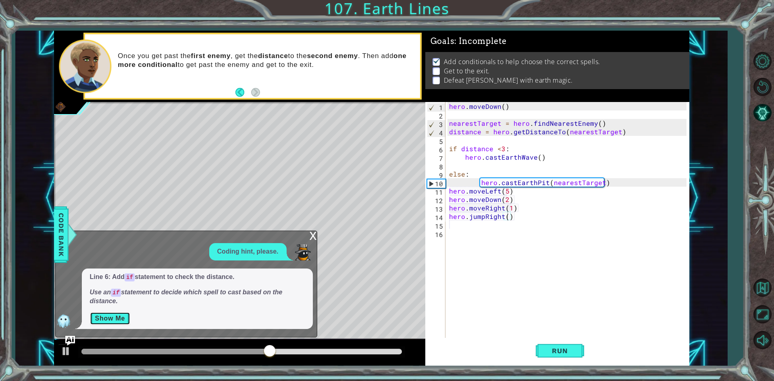
click at [108, 318] on button "Show Me" at bounding box center [110, 318] width 41 height 13
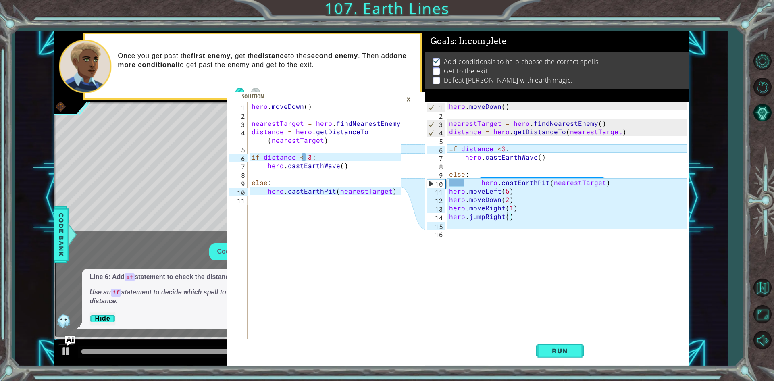
type textarea "hero.castEarthWave()"
click at [354, 163] on div "hero . [GEOGRAPHIC_DATA] ( ) nearestTarget = hero . findNearestEnemy ( ) distan…" at bounding box center [327, 229] width 155 height 254
click at [407, 100] on div "×" at bounding box center [409, 99] width 13 height 14
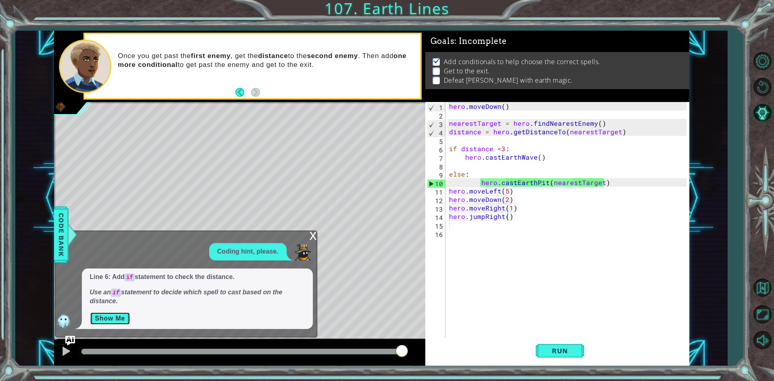
click at [128, 316] on button "Show Me" at bounding box center [110, 318] width 41 height 13
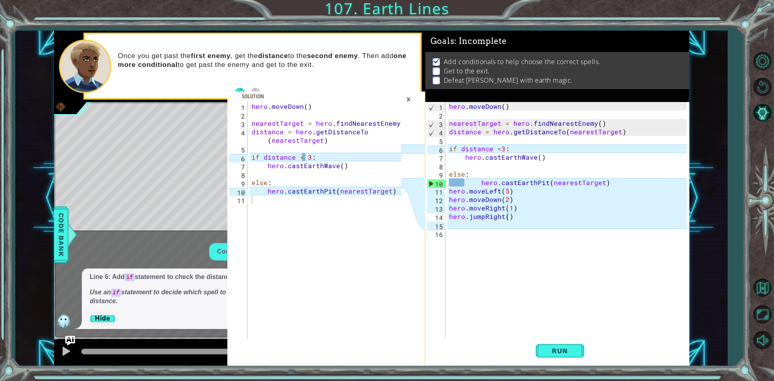
click at [408, 102] on div "×" at bounding box center [409, 99] width 13 height 14
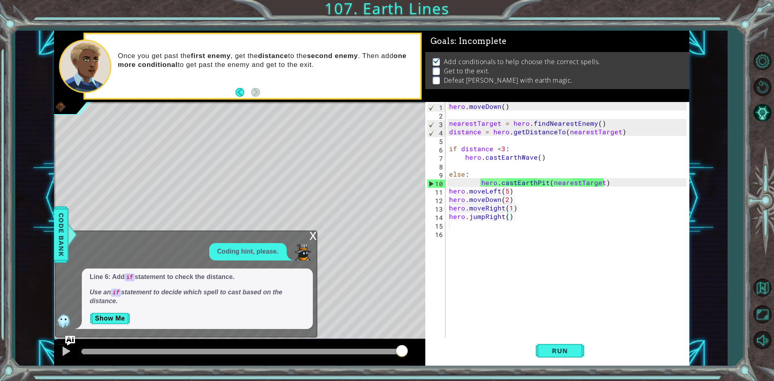
click at [313, 232] on div "x" at bounding box center [313, 235] width 7 height 8
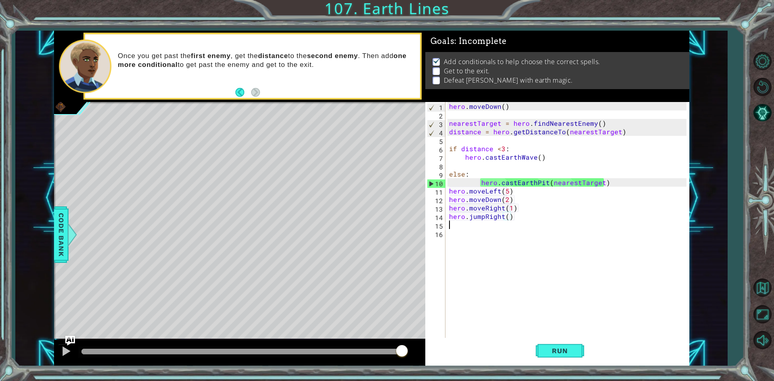
scroll to position [0, 0]
click at [503, 226] on div "hero . [GEOGRAPHIC_DATA] ( ) nearestTarget = hero . findNearestEnemy ( ) distan…" at bounding box center [569, 229] width 243 height 254
click at [496, 211] on div "hero . [GEOGRAPHIC_DATA] ( ) nearestTarget = hero . findNearestEnemy ( ) distan…" at bounding box center [569, 229] width 243 height 254
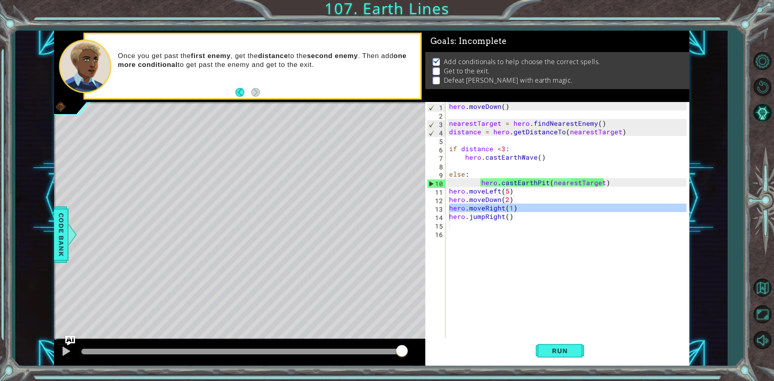
click at [382, 143] on div "hero.castEarthWave() 1 2 3 4 5 6 7 8 9 10 11 hero . [GEOGRAPHIC_DATA] ( ) neare…" at bounding box center [387, 190] width 774 height 381
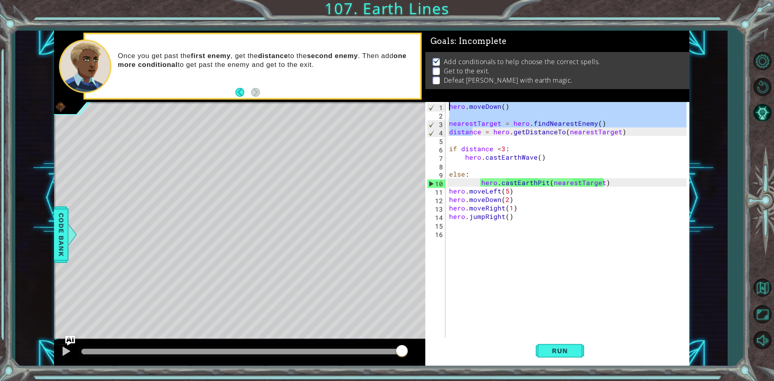
drag, startPoint x: 380, startPoint y: 64, endPoint x: 307, endPoint y: -31, distance: 119.3
click at [307, 0] on html "hero.castEarthWave() 1 2 3 4 5 6 7 8 9 10 11 hero . [GEOGRAPHIC_DATA] ( ) neare…" at bounding box center [387, 190] width 774 height 381
click at [67, 338] on div "hero.castEarthWave() 1 2 3 4 5 6 7 8 9 10 11 hero . [GEOGRAPHIC_DATA] ( ) neare…" at bounding box center [372, 199] width 636 height 336
click at [69, 340] on img "Ask AI" at bounding box center [70, 341] width 10 height 10
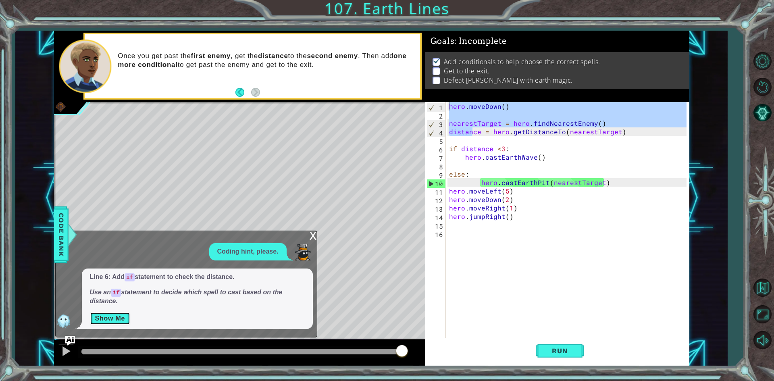
click at [121, 313] on button "Show Me" at bounding box center [110, 318] width 41 height 13
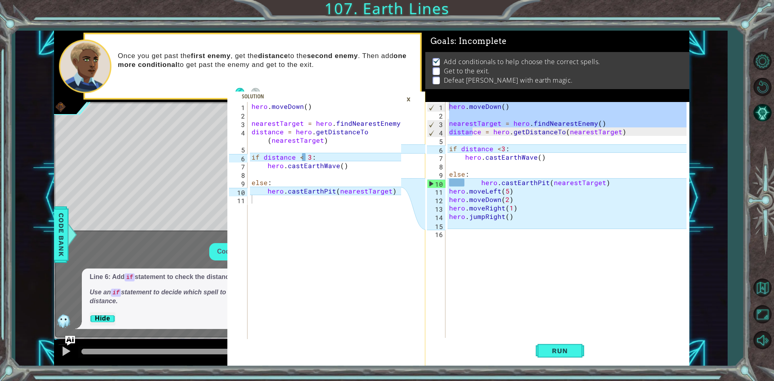
click at [405, 94] on div "×" at bounding box center [409, 99] width 13 height 14
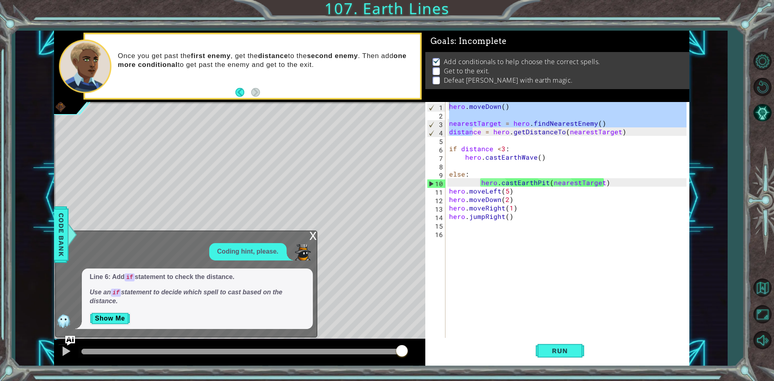
click at [310, 234] on div "x" at bounding box center [313, 235] width 7 height 8
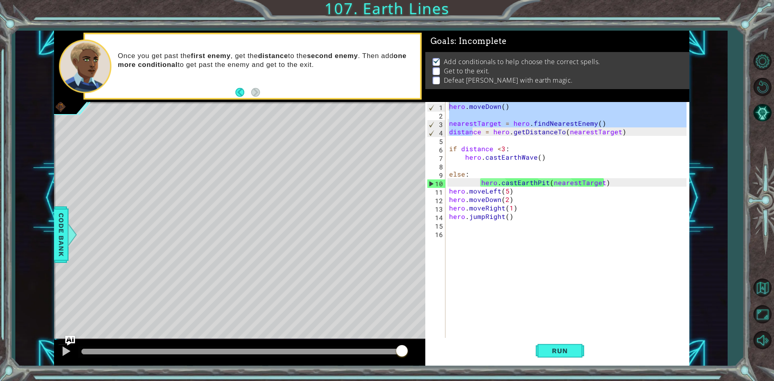
type textarea "hero.moveDown()"
